Goal: Task Accomplishment & Management: Manage account settings

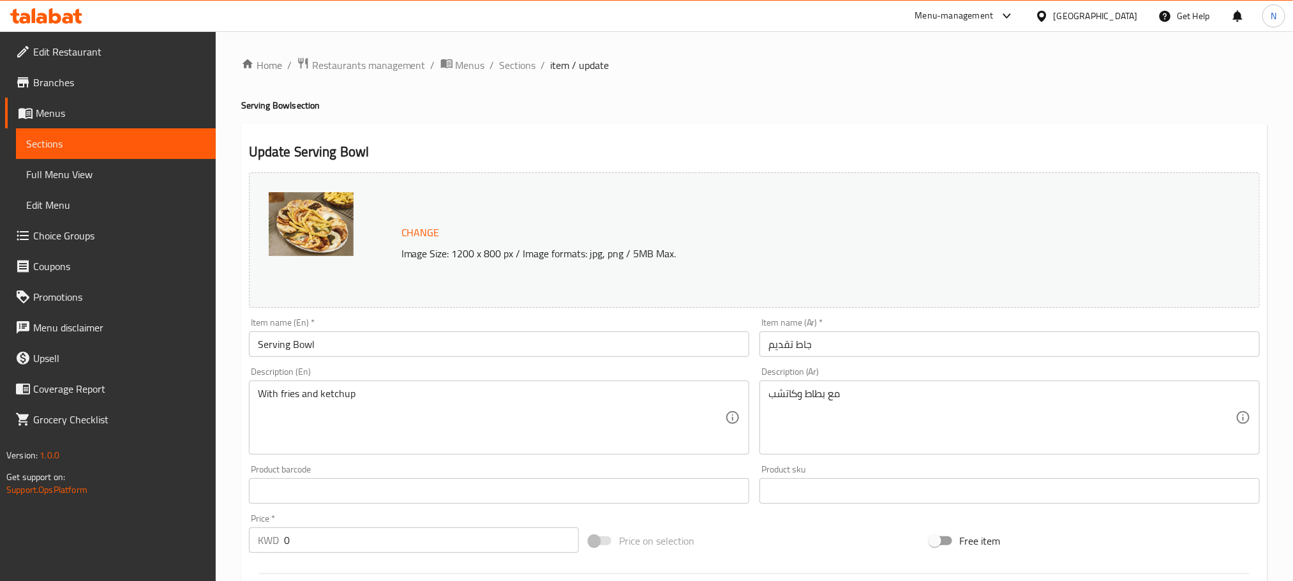
click at [1129, 14] on div "Kuwait" at bounding box center [1095, 16] width 84 height 14
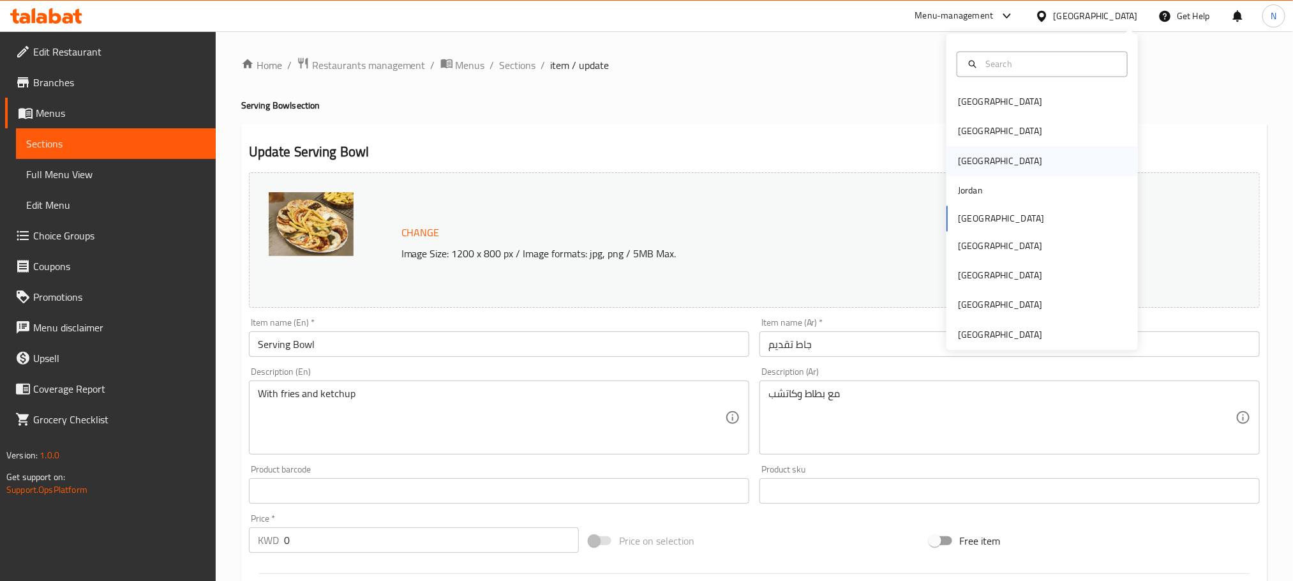
click at [969, 156] on div "Iraq" at bounding box center [1041, 160] width 191 height 29
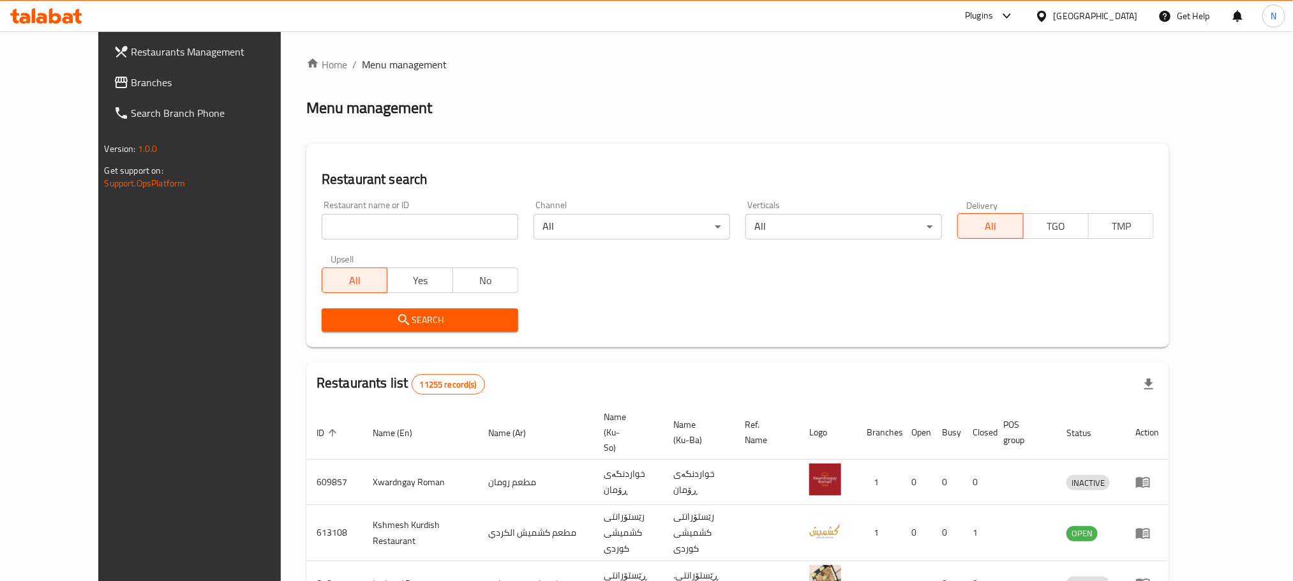
click at [1145, 17] on div "Iraq" at bounding box center [1086, 16] width 123 height 31
click at [1136, 19] on div "Iraq" at bounding box center [1095, 16] width 84 height 14
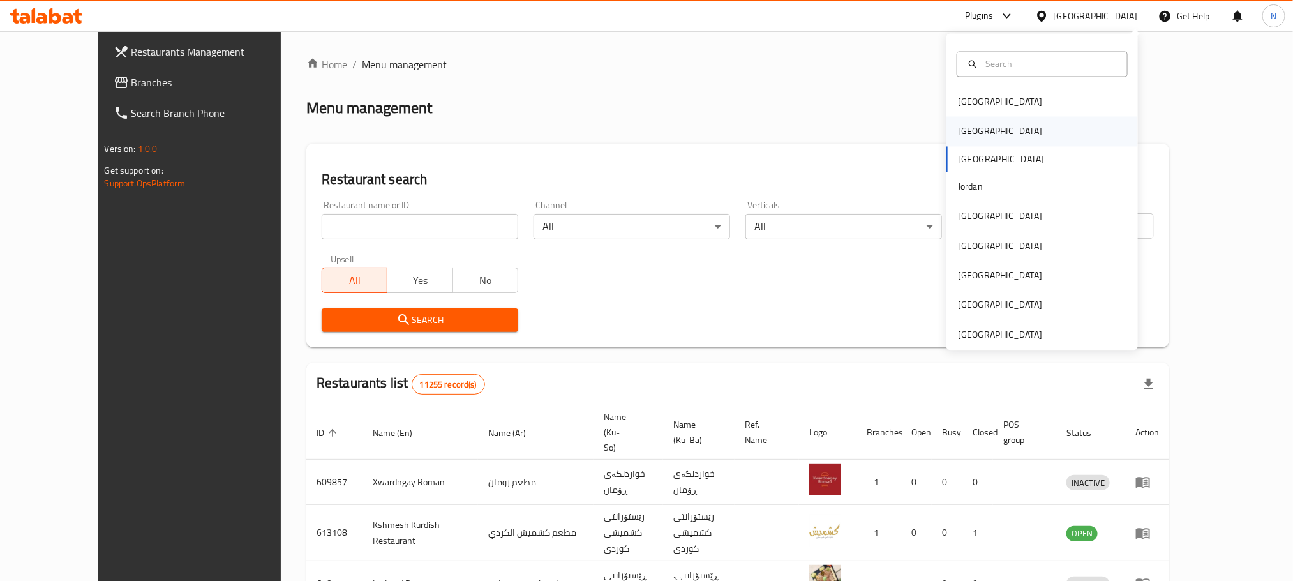
click at [1000, 131] on div "[GEOGRAPHIC_DATA]" at bounding box center [1041, 131] width 191 height 29
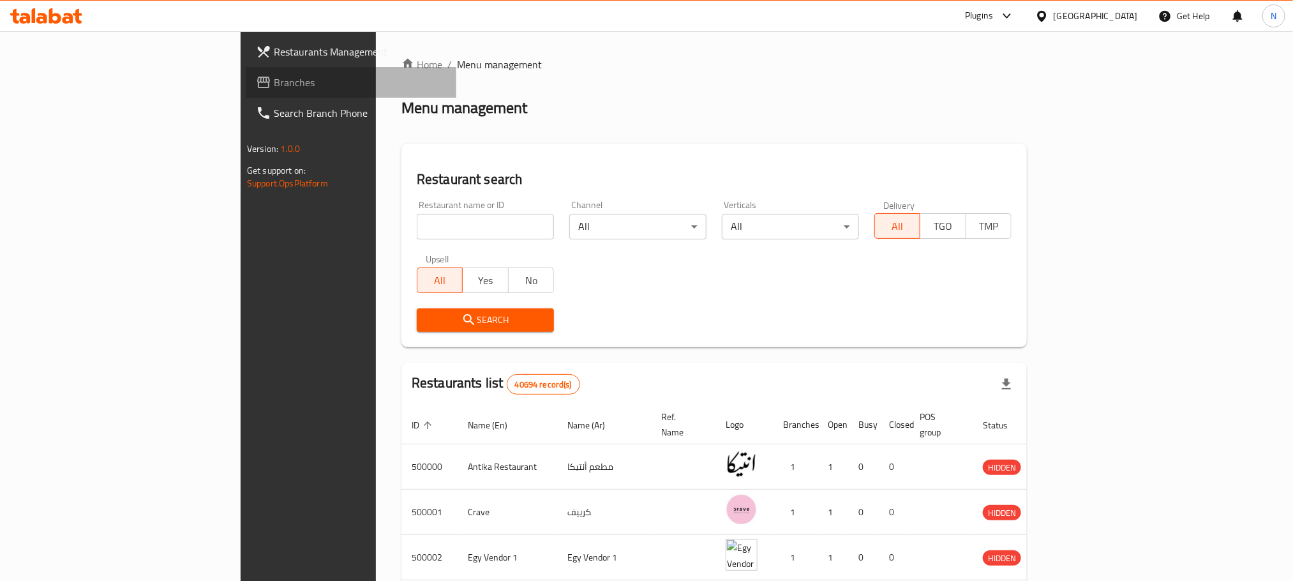
drag, startPoint x: 125, startPoint y: 86, endPoint x: 94, endPoint y: 98, distance: 33.5
click at [274, 86] on span "Branches" at bounding box center [360, 82] width 172 height 15
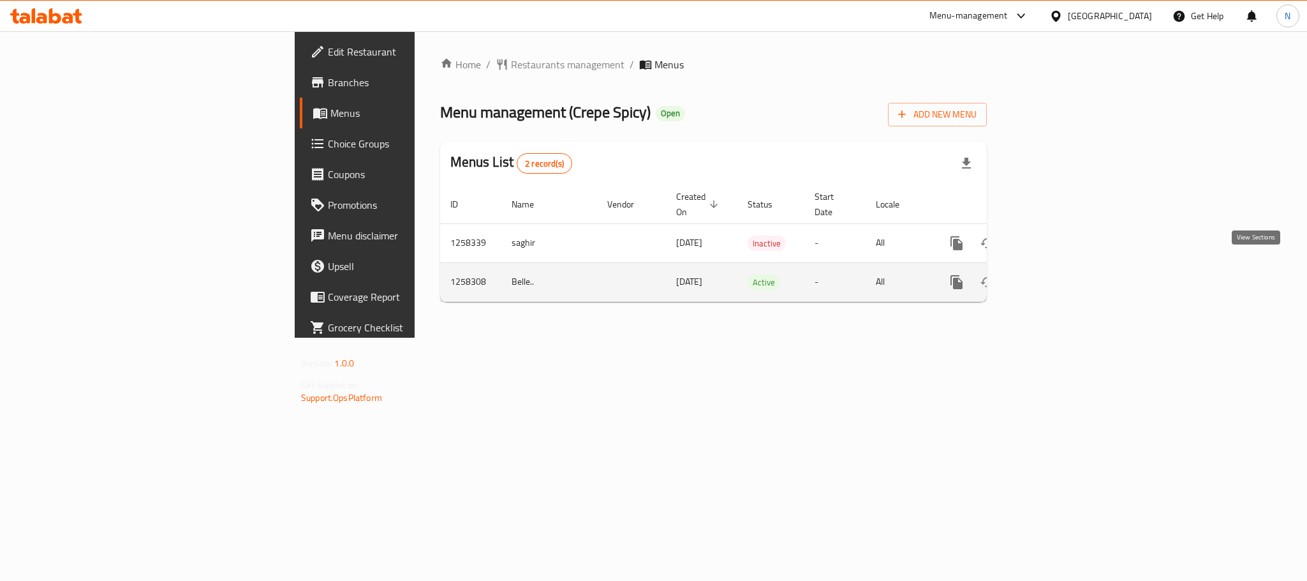
click at [1057, 274] on icon "enhanced table" at bounding box center [1048, 281] width 15 height 15
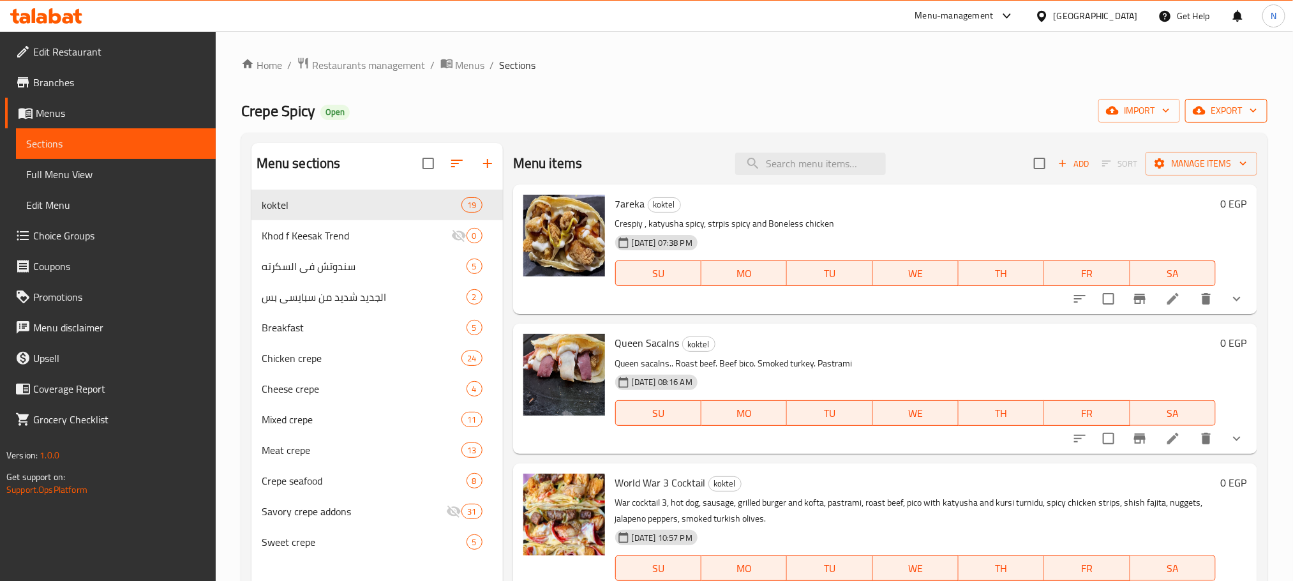
click at [1208, 123] on button "export" at bounding box center [1226, 111] width 82 height 24
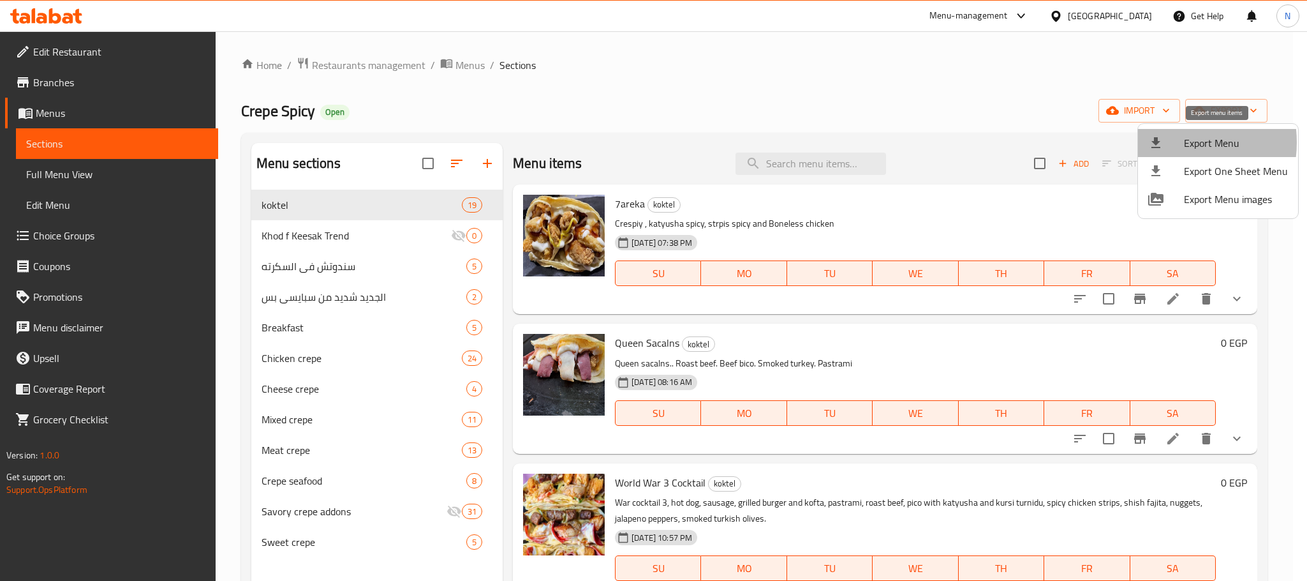
click at [1166, 144] on div at bounding box center [1167, 142] width 36 height 15
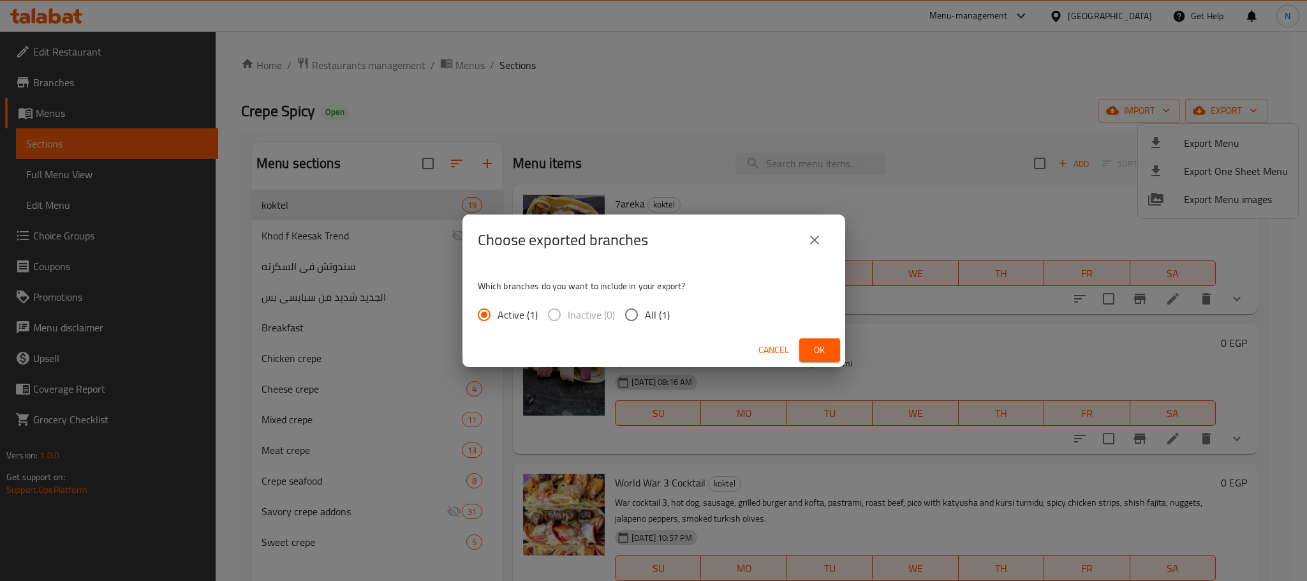
click at [623, 314] on input "All (1)" at bounding box center [631, 314] width 27 height 27
radio input "true"
drag, startPoint x: 822, startPoint y: 343, endPoint x: 815, endPoint y: 346, distance: 7.4
click at [822, 343] on span "Ok" at bounding box center [820, 350] width 20 height 16
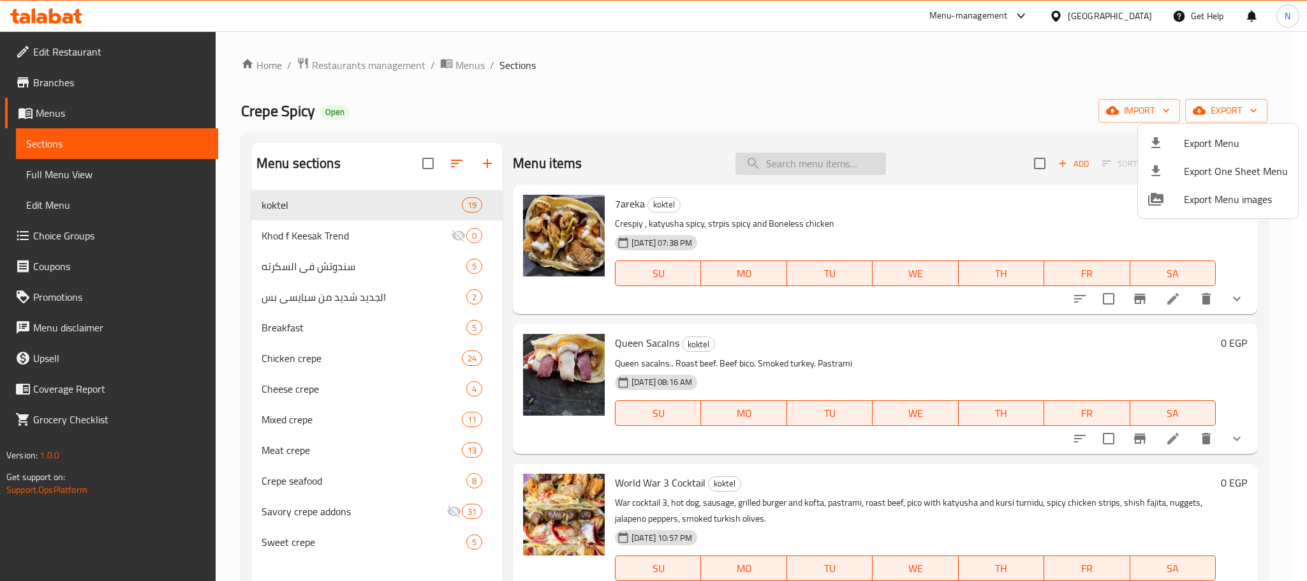
click at [814, 168] on div at bounding box center [653, 290] width 1307 height 581
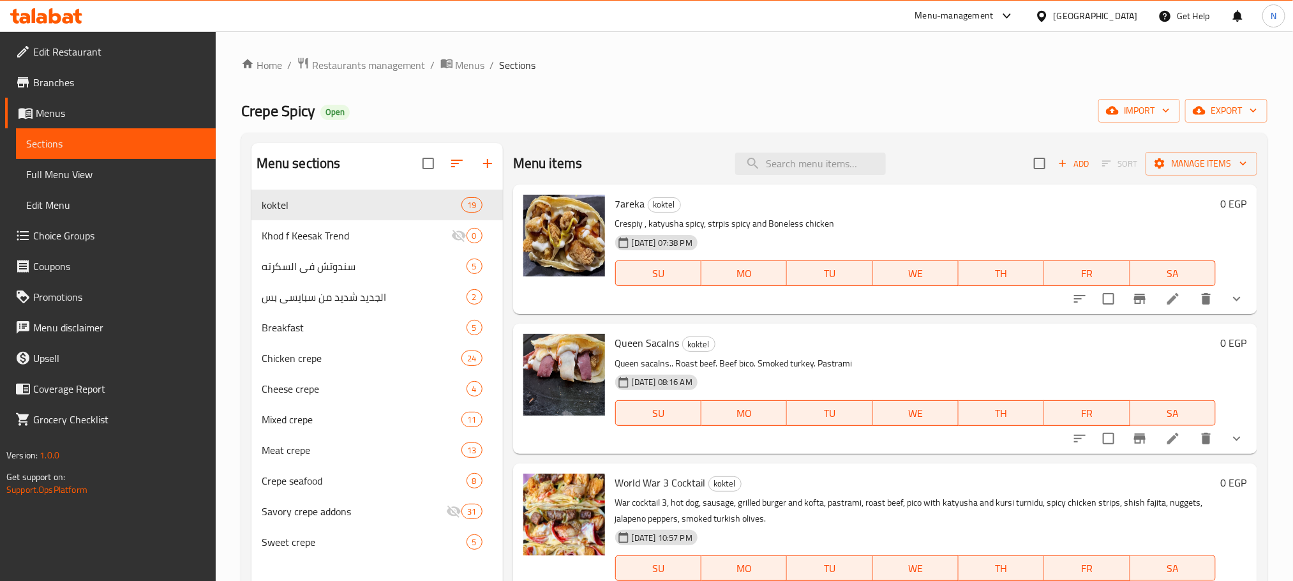
click at [1155, 299] on li at bounding box center [1173, 298] width 36 height 23
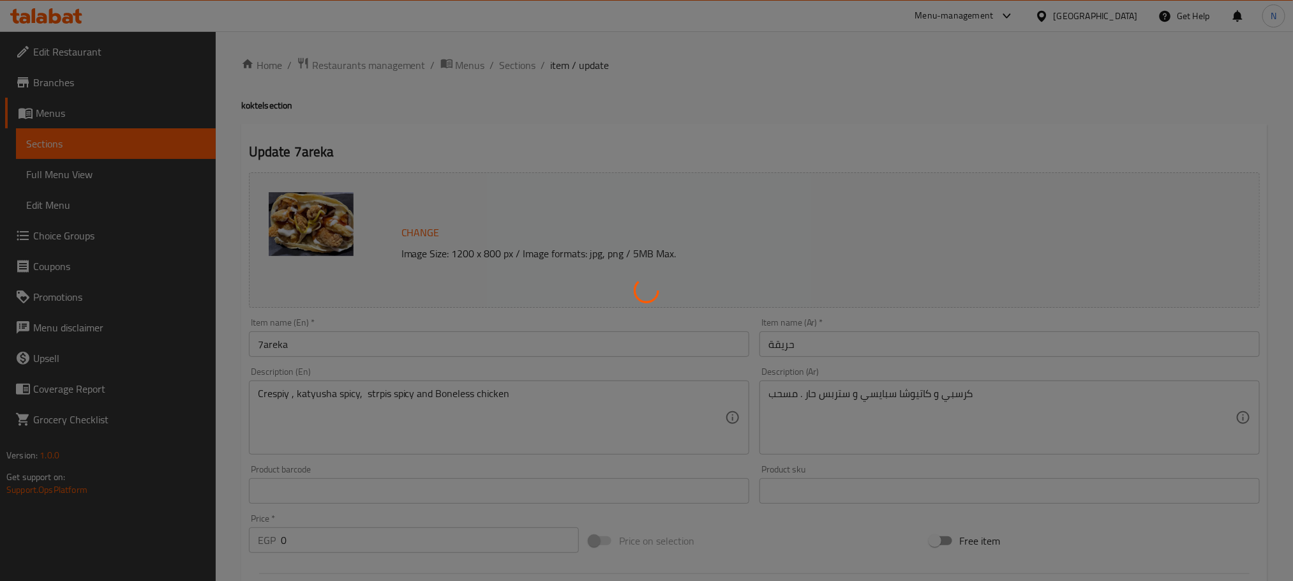
scroll to position [482, 0]
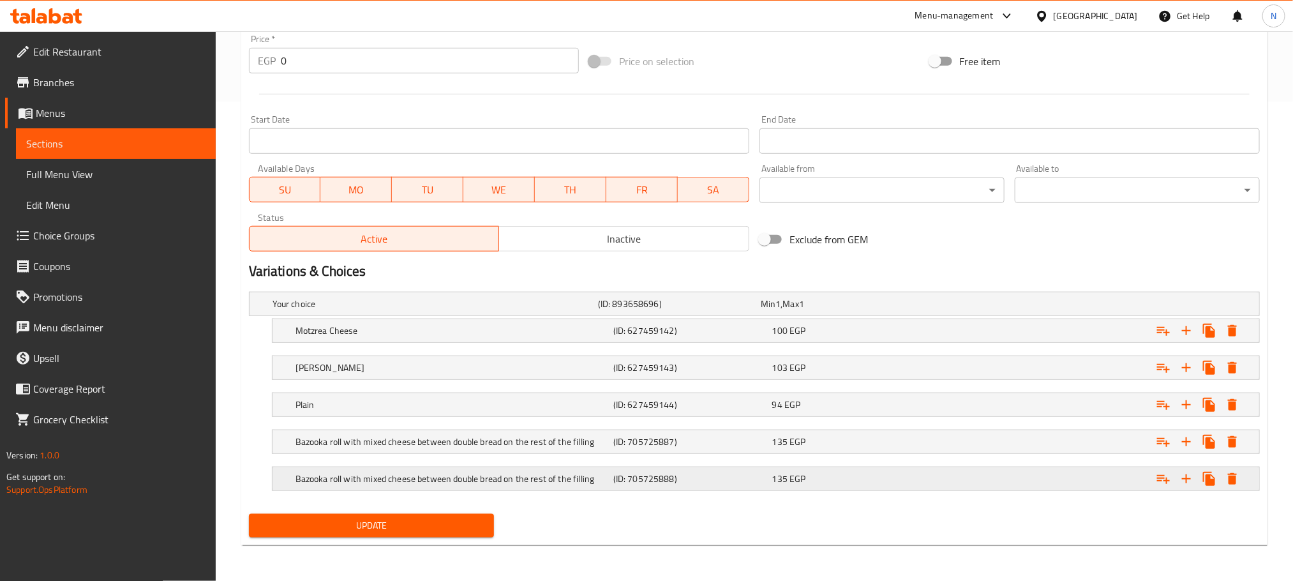
click at [593, 310] on h5 "Bazooka roll with mixed cheese between double bread on the rest of the filling" at bounding box center [432, 303] width 320 height 13
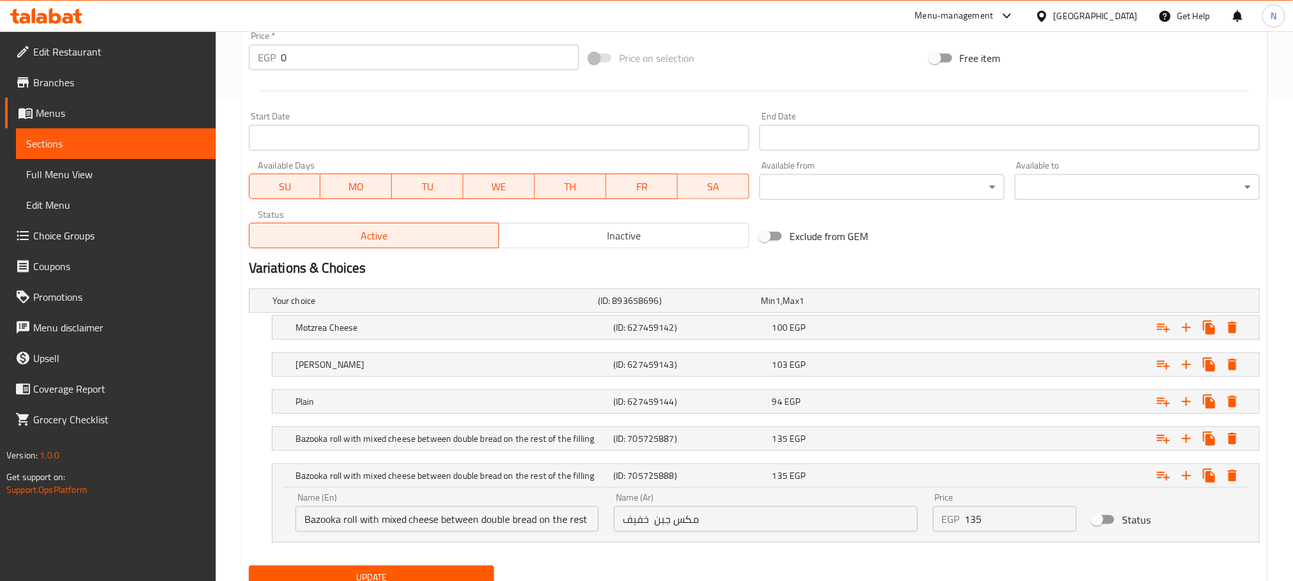
click at [584, 516] on input "Bazooka roll with mixed cheese between double bread on the rest of the filling" at bounding box center [446, 519] width 303 height 26
click at [584, 517] on input "Bazooka roll with mixed cheese between double bread on the rest of the filling" at bounding box center [446, 519] width 303 height 26
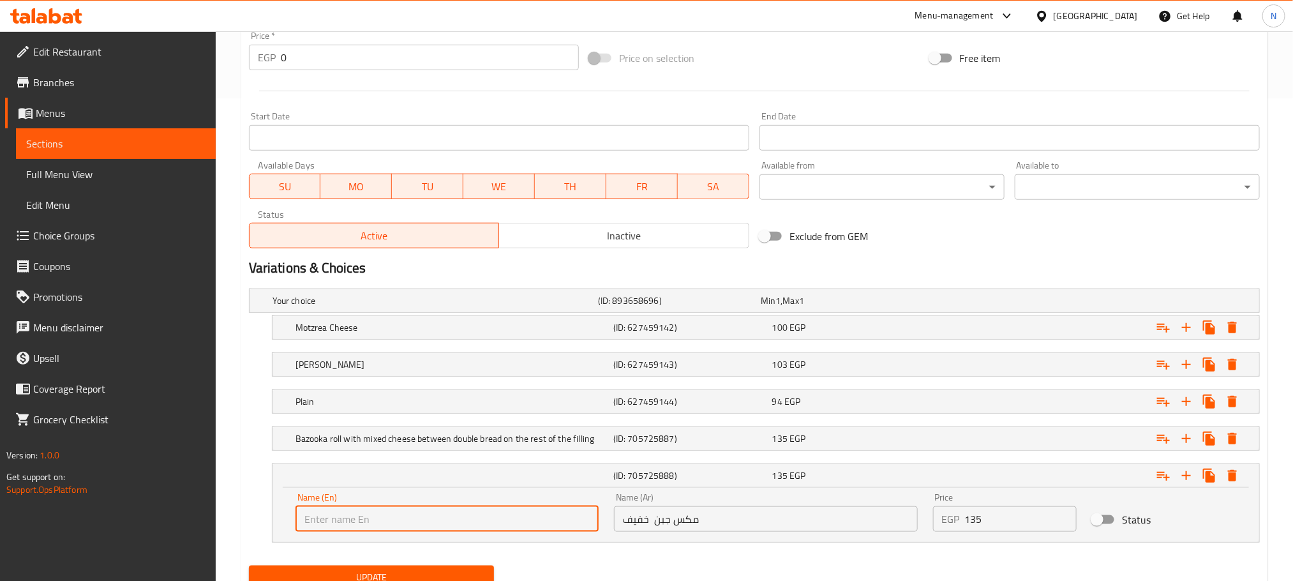
scroll to position [0, 0]
click at [685, 524] on input "مكس جبن خفيف" at bounding box center [765, 519] width 303 height 26
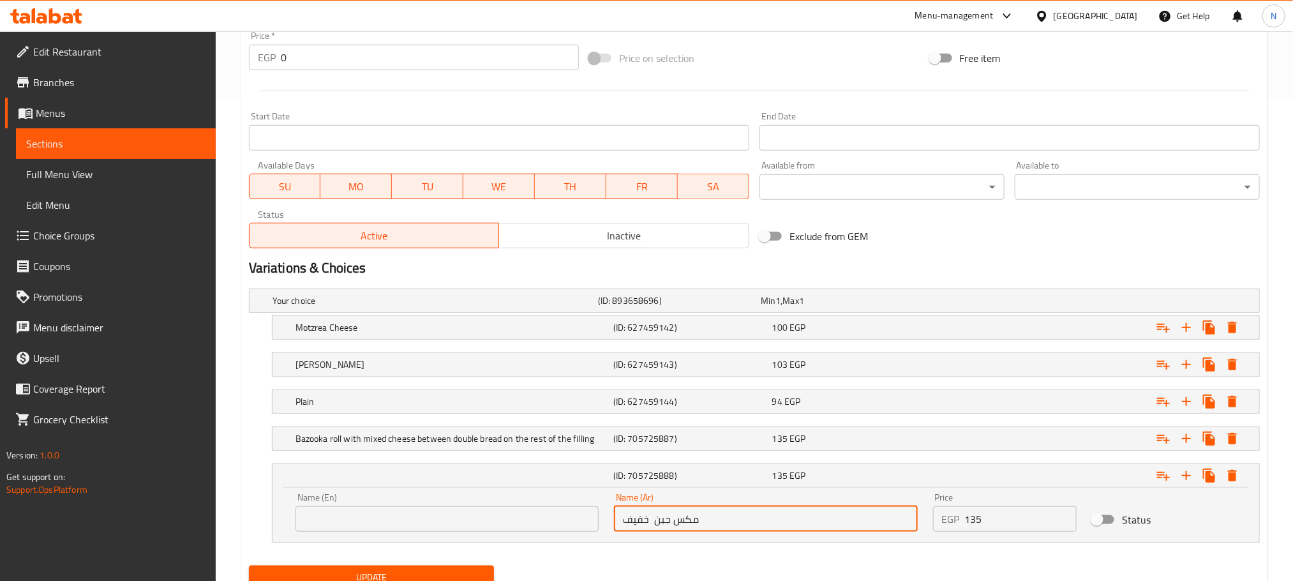
click at [685, 524] on input "مكس جبن خفيف" at bounding box center [765, 519] width 303 height 26
click at [449, 521] on input "text" at bounding box center [446, 519] width 303 height 26
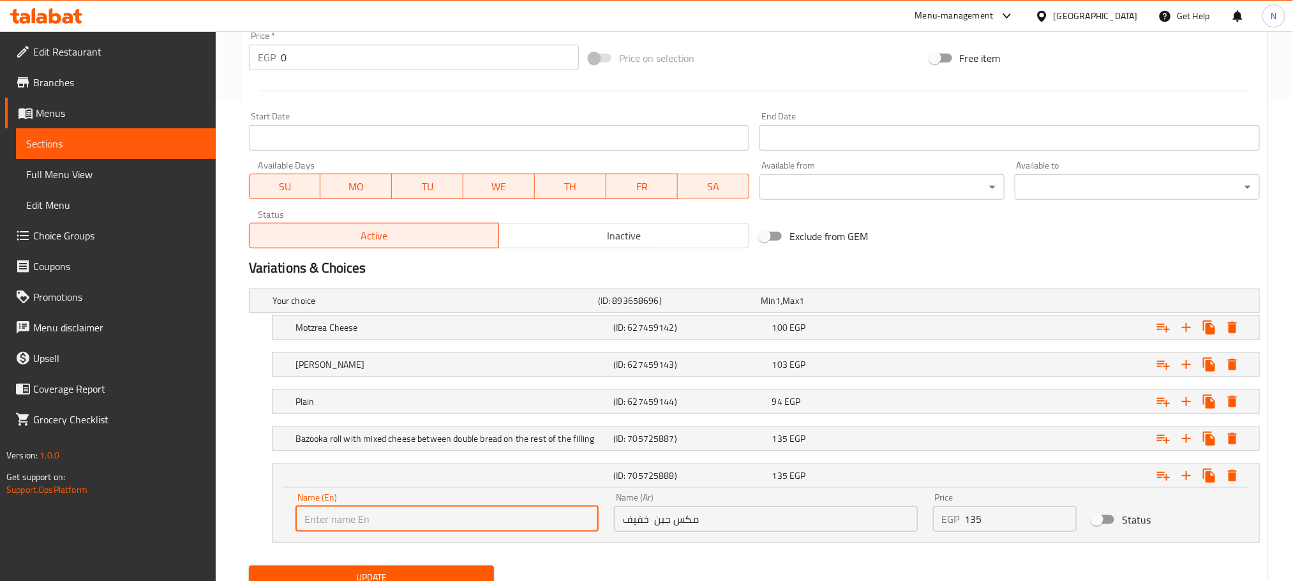
paste input "Light cheese mix"
click at [450, 521] on input "Light cheese mix" at bounding box center [446, 519] width 303 height 26
click at [364, 523] on input "Light Cheese Mix" at bounding box center [446, 519] width 303 height 26
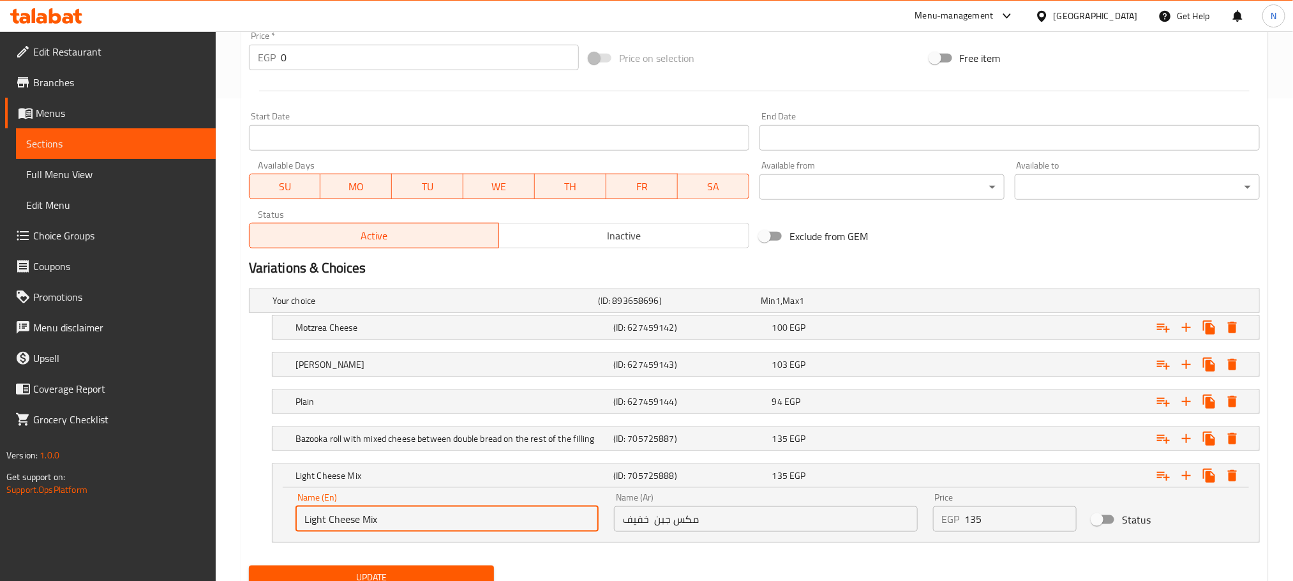
click at [364, 523] on input "Light Cheese Mix" at bounding box center [446, 519] width 303 height 26
click at [324, 526] on input "Light Cheese Mix" at bounding box center [446, 519] width 303 height 26
paste input "Mix"
click at [389, 527] on input "Light Mix Cheese Mix" at bounding box center [446, 519] width 303 height 26
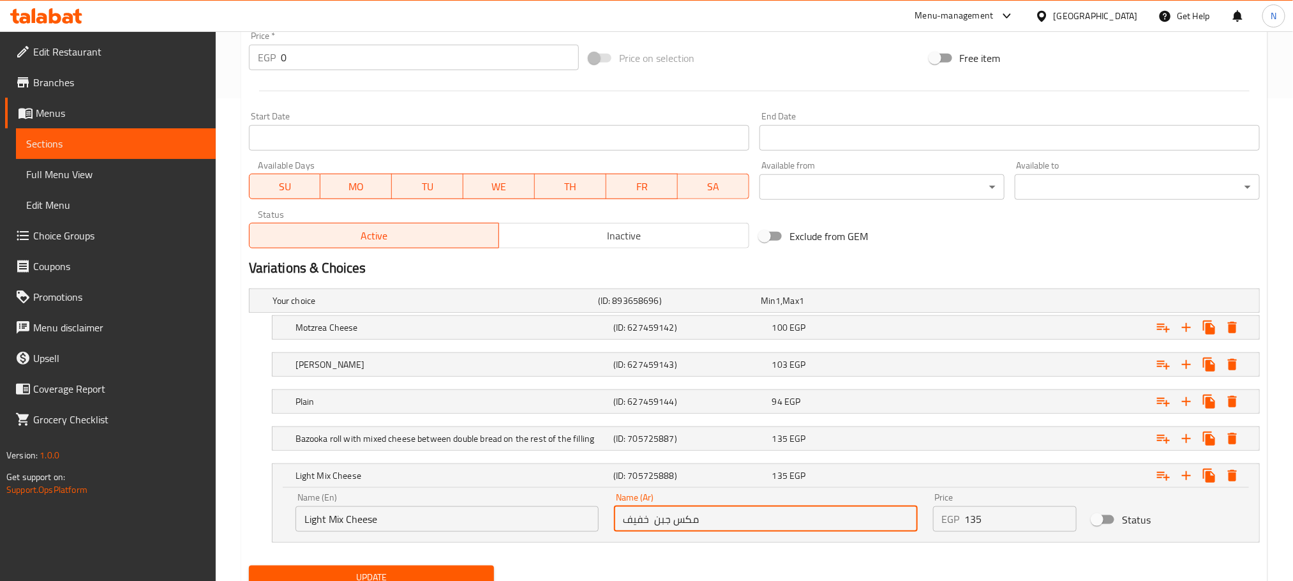
click at [722, 529] on input "مكس جبن خفيف" at bounding box center [765, 519] width 303 height 26
click at [524, 529] on input "Light Mix Cheese" at bounding box center [446, 519] width 303 height 26
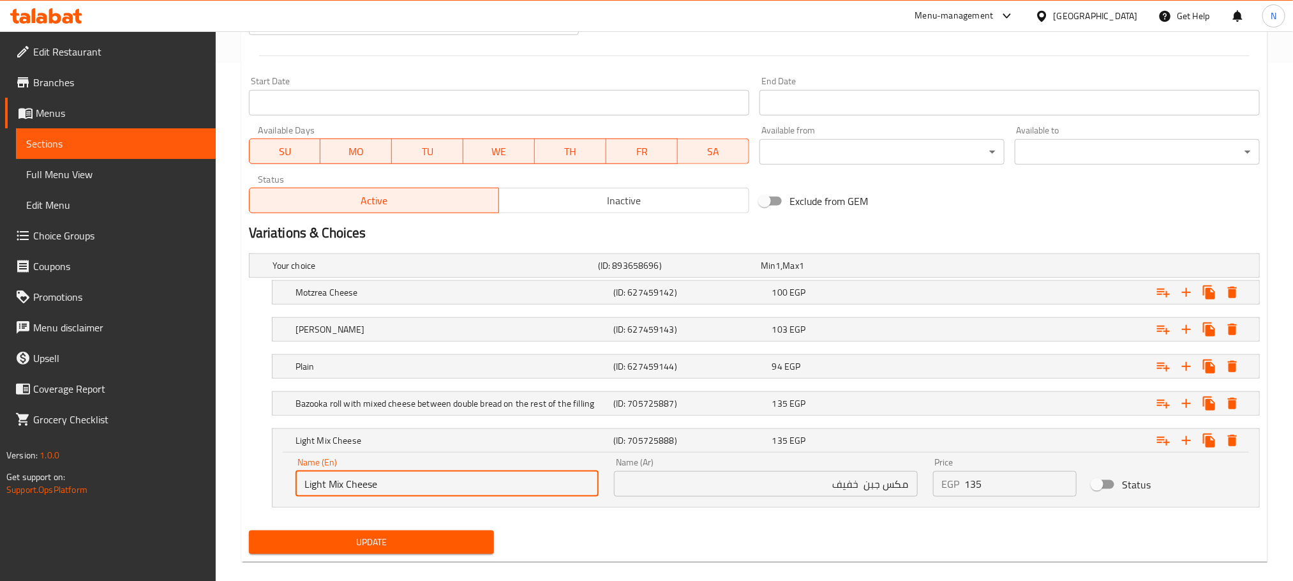
scroll to position [537, 0]
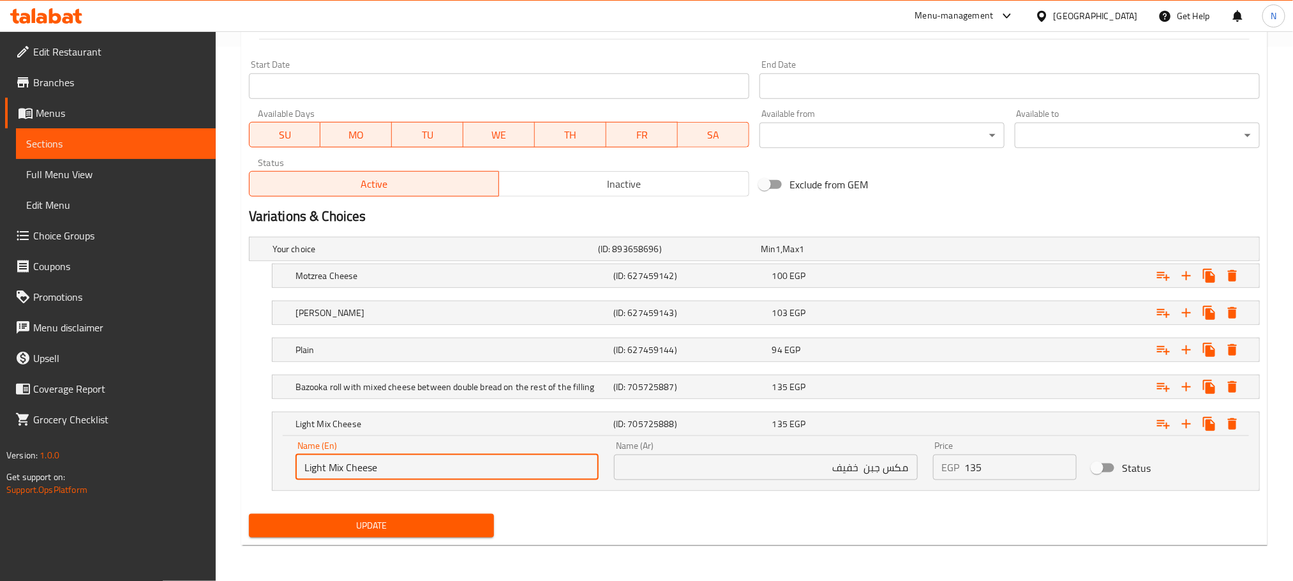
type input "Light Mix Cheese"
drag, startPoint x: 405, startPoint y: 524, endPoint x: 622, endPoint y: 521, distance: 217.6
click at [622, 521] on div "Update" at bounding box center [754, 526] width 1021 height 34
click at [414, 526] on span "Update" at bounding box center [371, 525] width 225 height 16
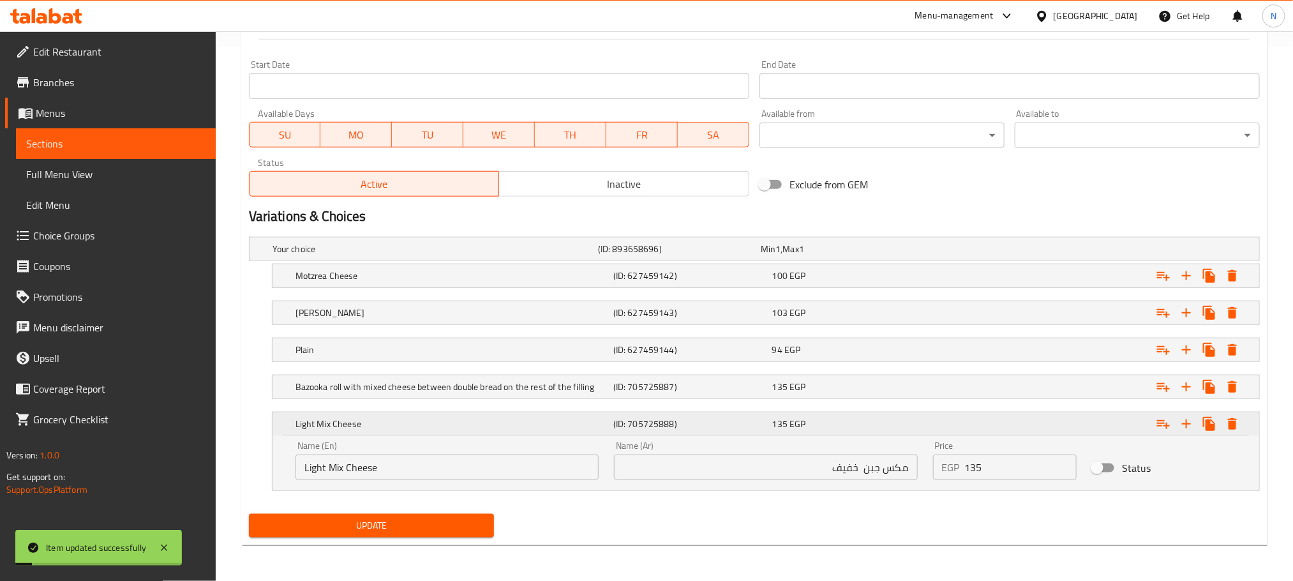
click at [544, 421] on h5 "Light Mix Cheese" at bounding box center [451, 423] width 313 height 13
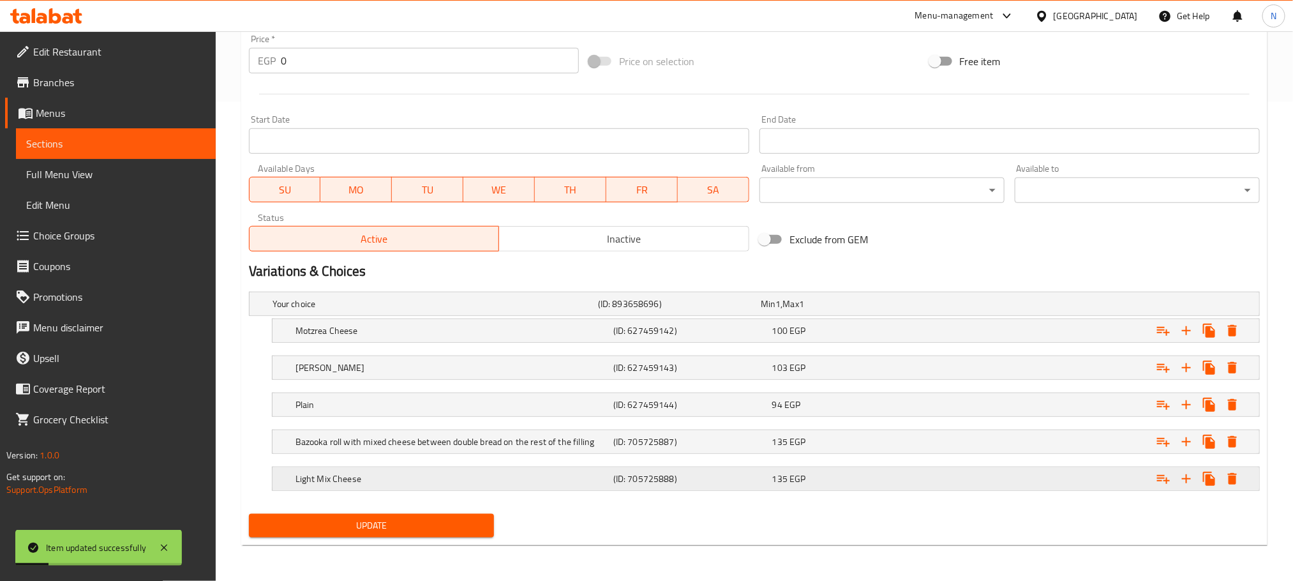
click at [546, 310] on h5 "Light Mix Cheese" at bounding box center [432, 303] width 320 height 13
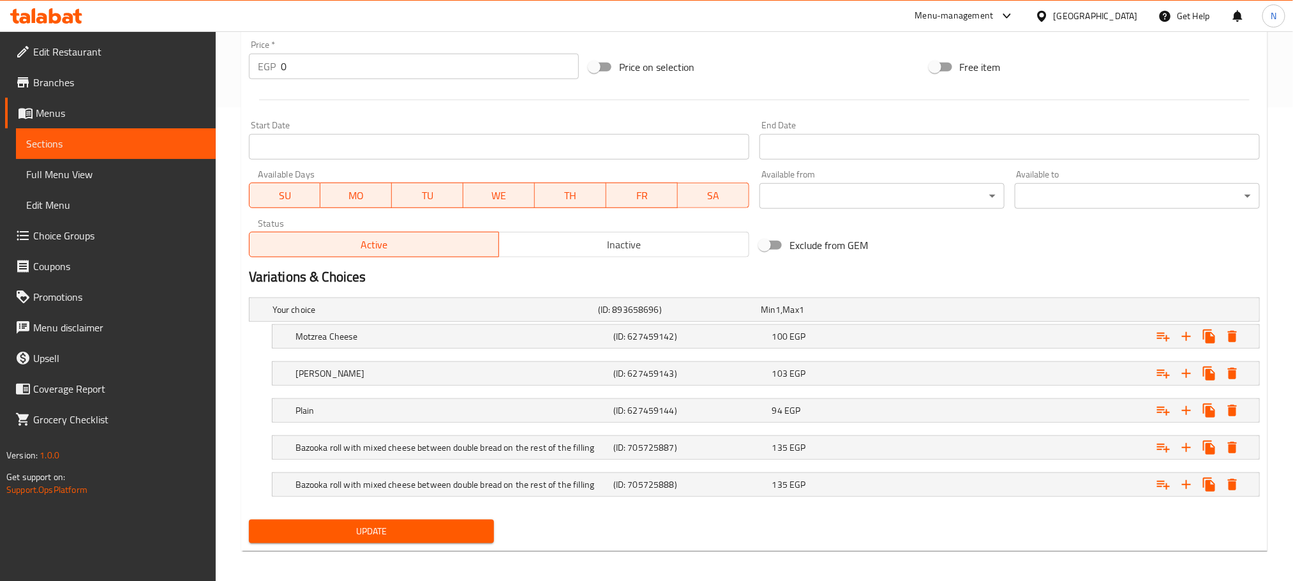
scroll to position [482, 0]
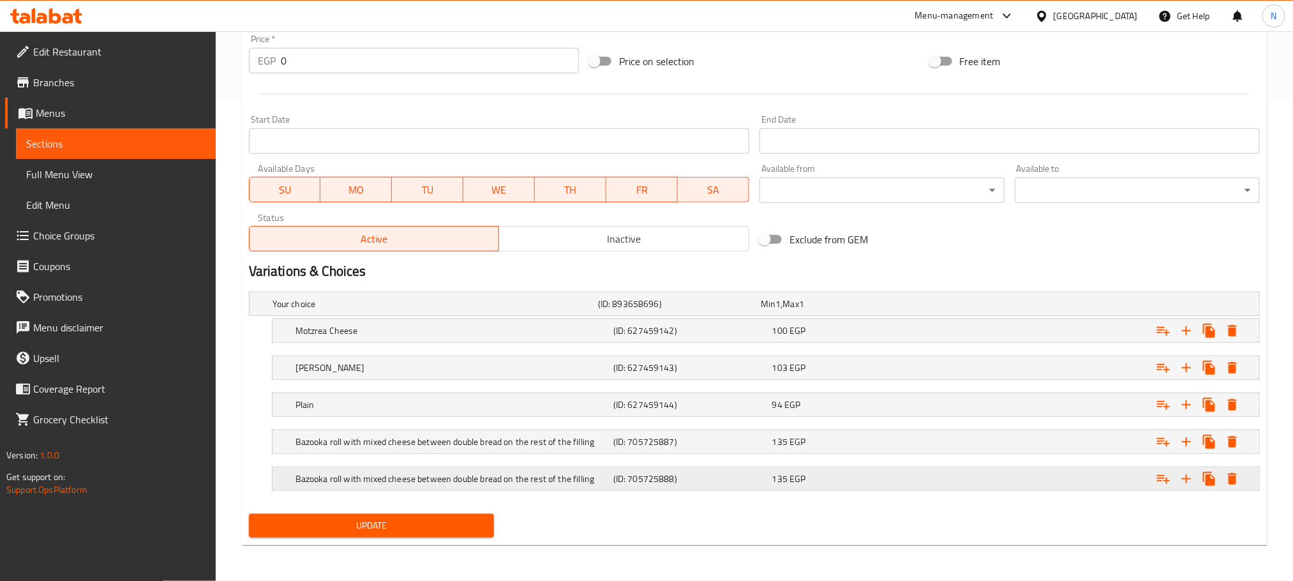
click at [806, 310] on div "135 EGP" at bounding box center [840, 303] width 158 height 13
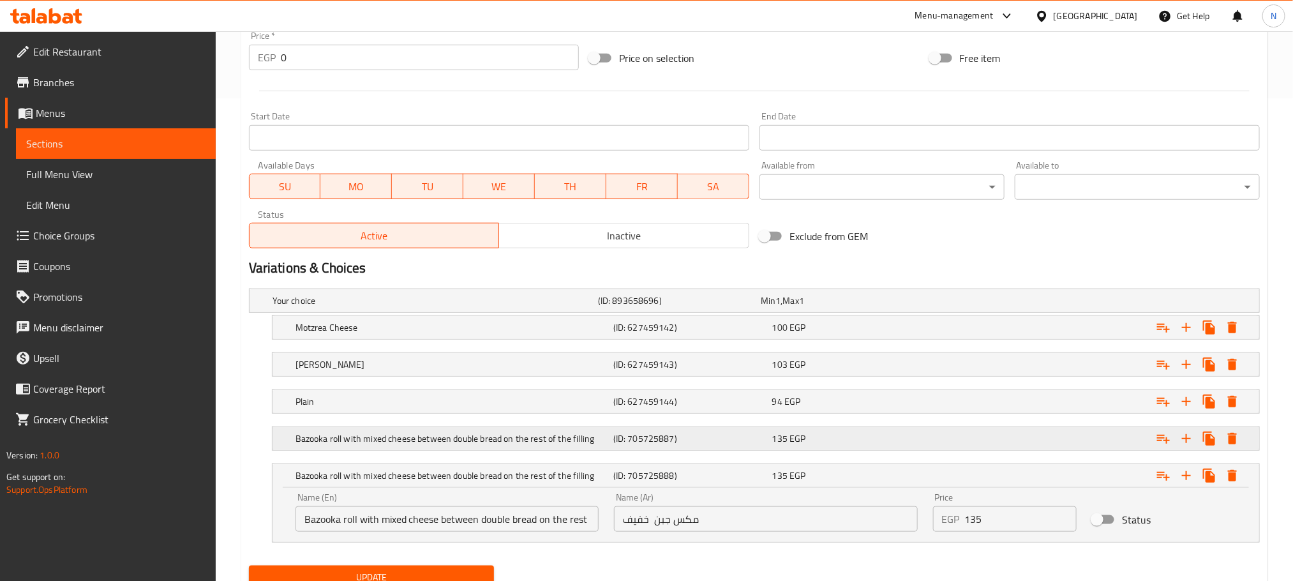
click at [780, 309] on span "EGP" at bounding box center [777, 300] width 5 height 17
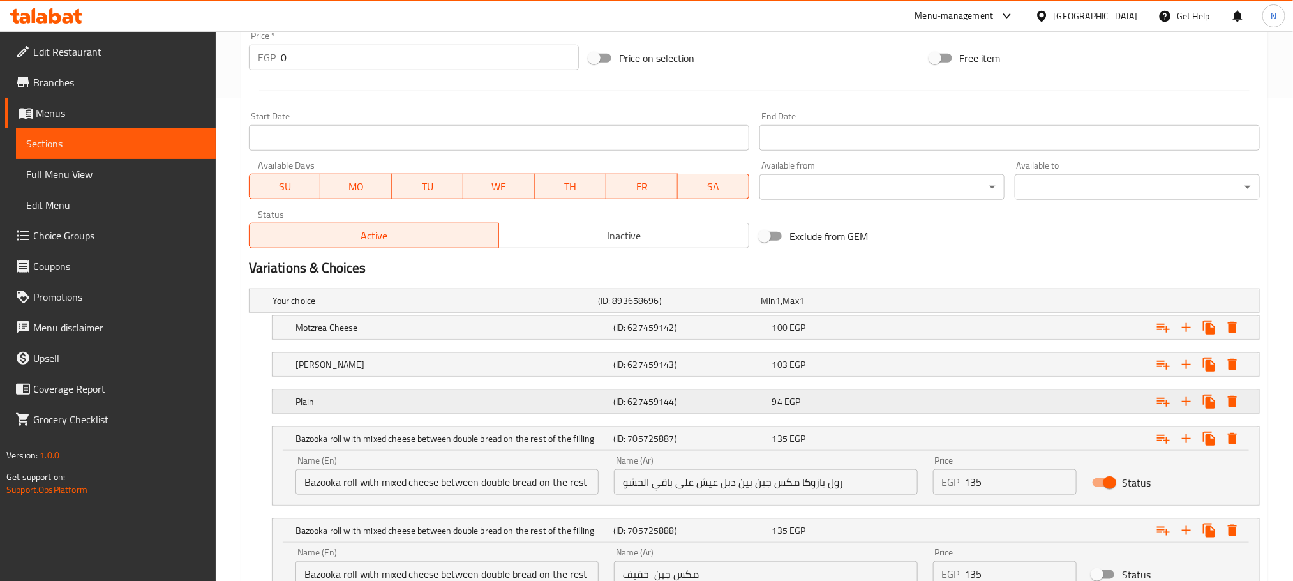
click at [780, 309] on span "EGP" at bounding box center [777, 300] width 5 height 17
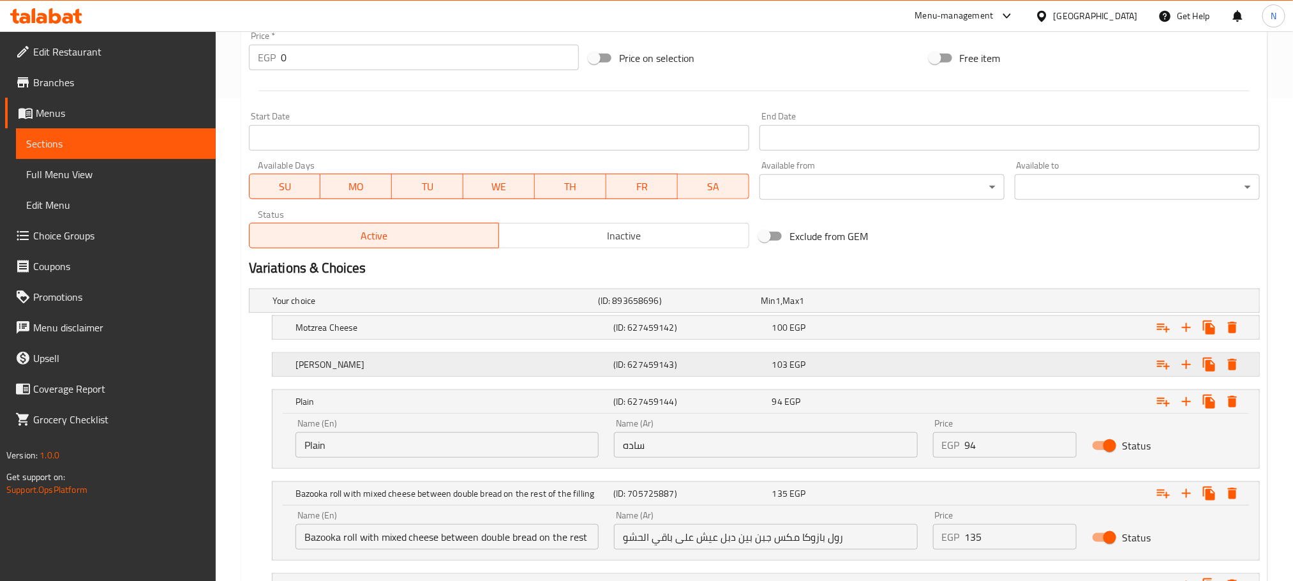
click at [780, 309] on span "EGP" at bounding box center [777, 300] width 5 height 17
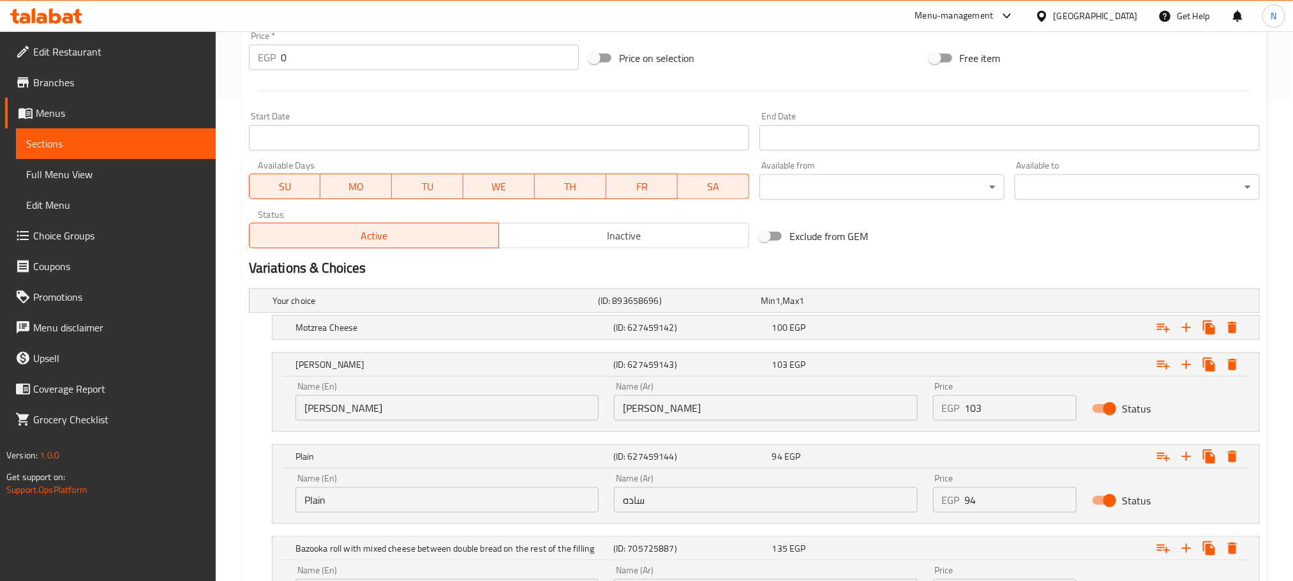
click at [791, 345] on nav at bounding box center [754, 347] width 1011 height 10
click at [780, 309] on span "EGP" at bounding box center [777, 300] width 5 height 17
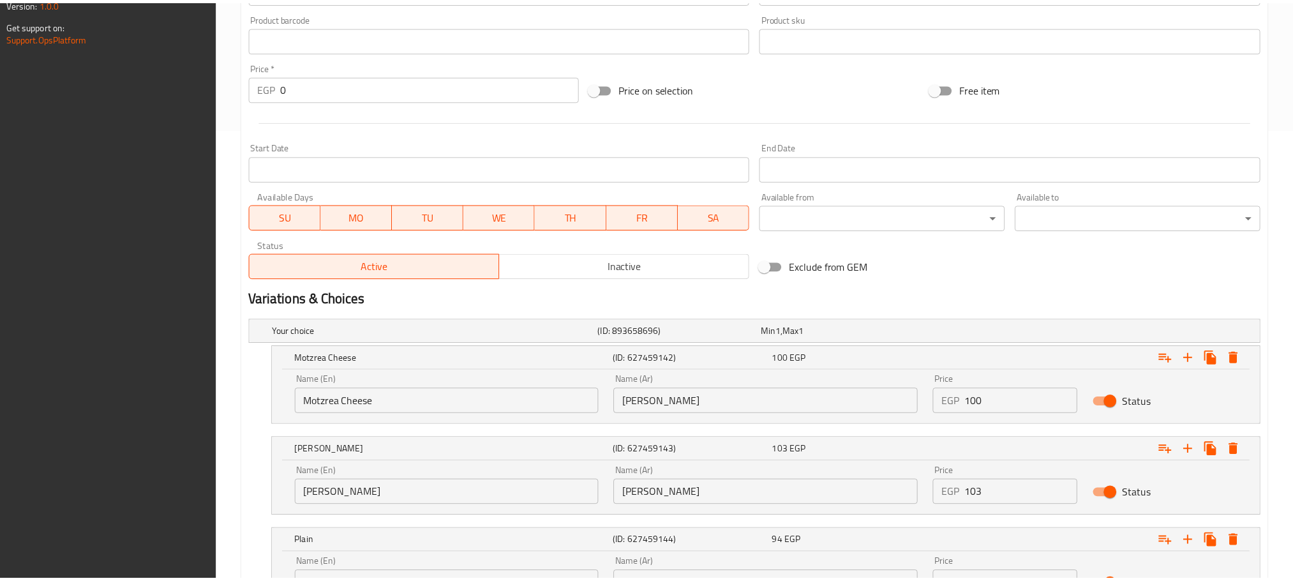
scroll to position [757, 0]
